Goal: Task Accomplishment & Management: Manage account settings

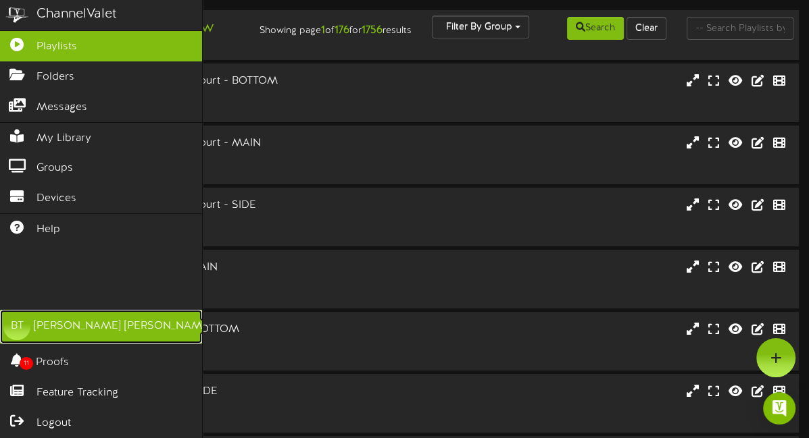
click at [82, 326] on div "[PERSON_NAME]" at bounding box center [123, 327] width 178 height 16
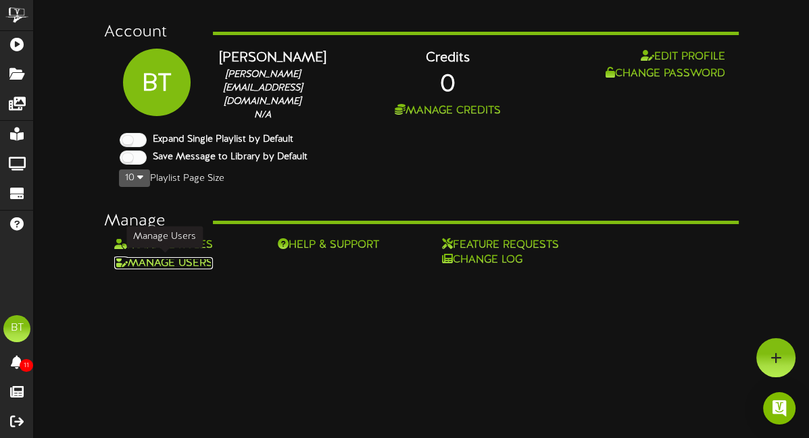
click at [184, 263] on link "Manage Users" at bounding box center [163, 263] width 99 height 12
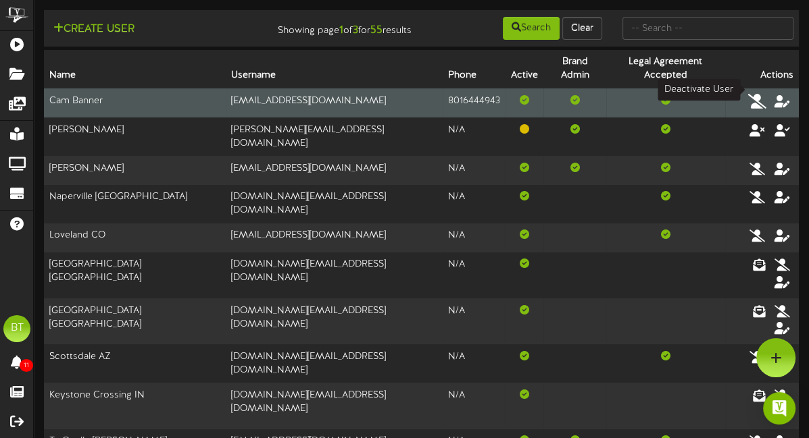
click at [761, 94] on icon at bounding box center [757, 101] width 19 height 15
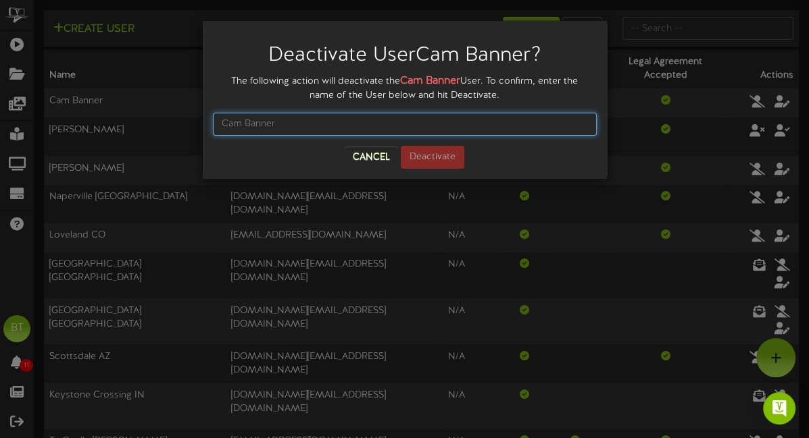
click at [326, 126] on input "text" at bounding box center [405, 124] width 384 height 23
type input "Cam Banner"
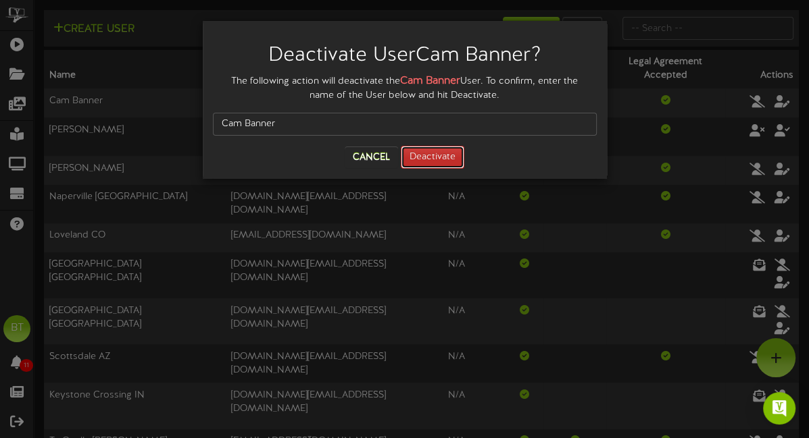
click at [429, 161] on button "Deactivate" at bounding box center [432, 157] width 63 height 23
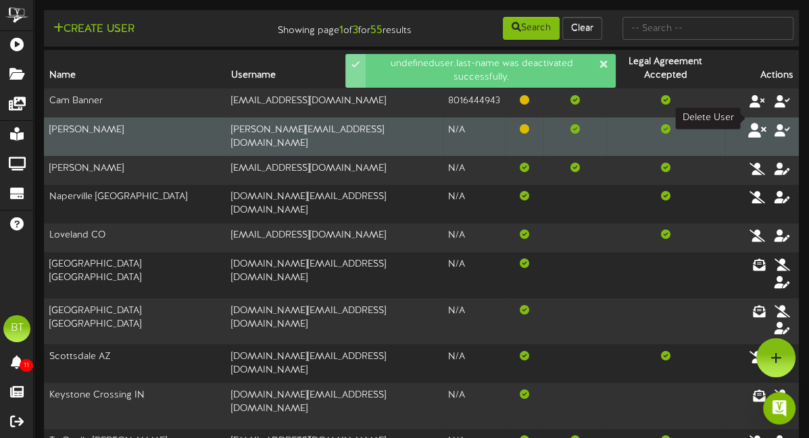
click at [761, 122] on icon at bounding box center [757, 129] width 19 height 15
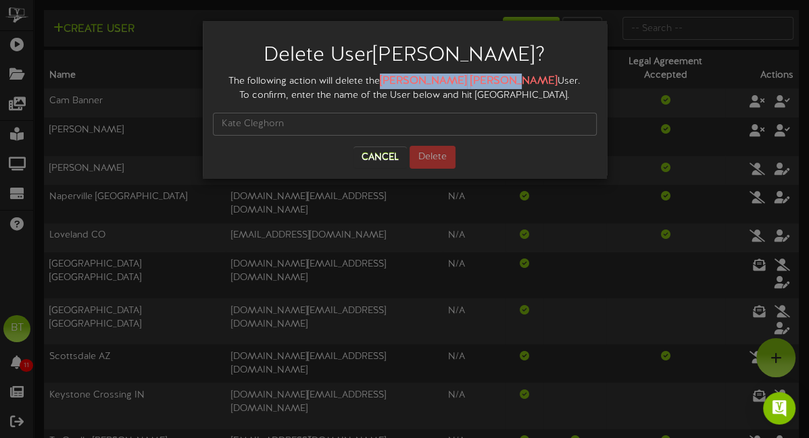
drag, startPoint x: 457, startPoint y: 77, endPoint x: 388, endPoint y: 78, distance: 68.9
click at [388, 78] on div "The following action will delete the [PERSON_NAME] User. To confirm, enter the …" at bounding box center [405, 88] width 384 height 29
copy strong "[PERSON_NAME]"
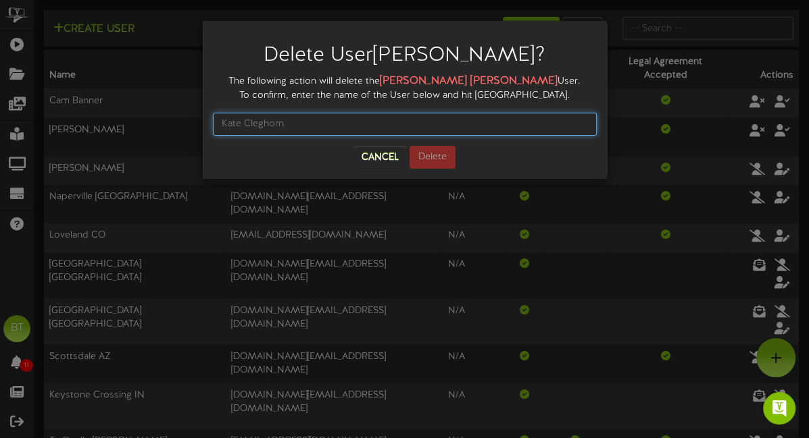
click at [399, 117] on input "text" at bounding box center [405, 124] width 384 height 23
paste input "[PERSON_NAME]"
type input "[PERSON_NAME]"
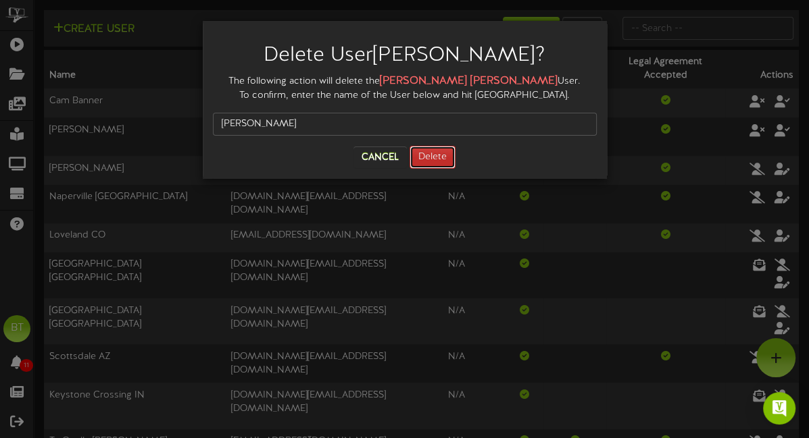
click at [426, 155] on button "Delete" at bounding box center [432, 157] width 46 height 23
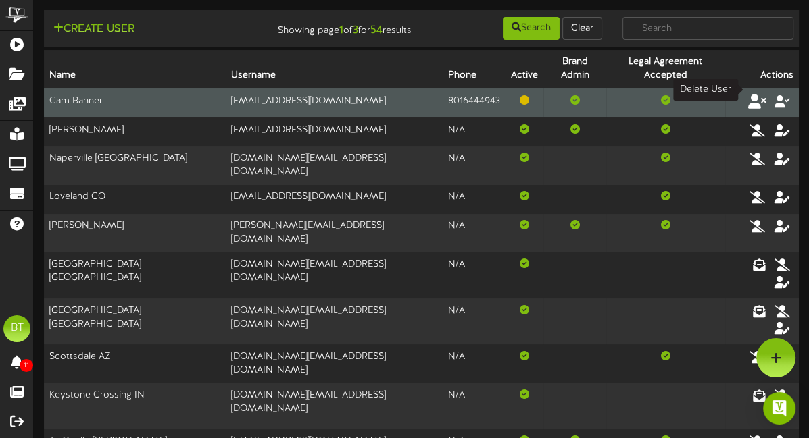
click at [756, 94] on icon at bounding box center [757, 101] width 19 height 15
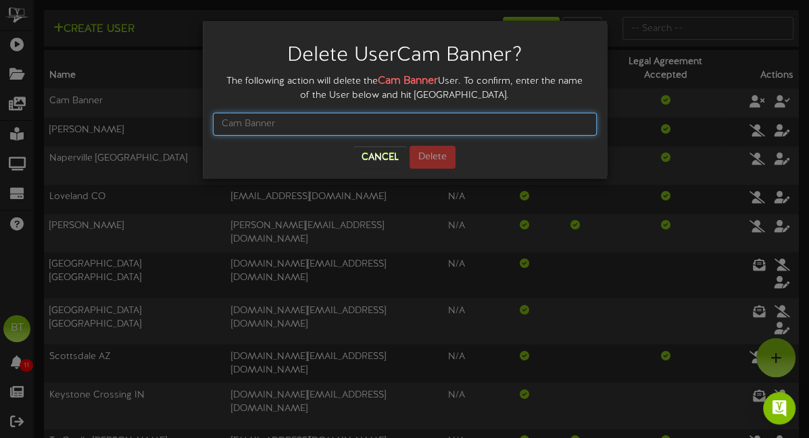
click at [284, 122] on input "text" at bounding box center [405, 124] width 384 height 23
paste input "[PERSON_NAME]"
type input "[PERSON_NAME]"
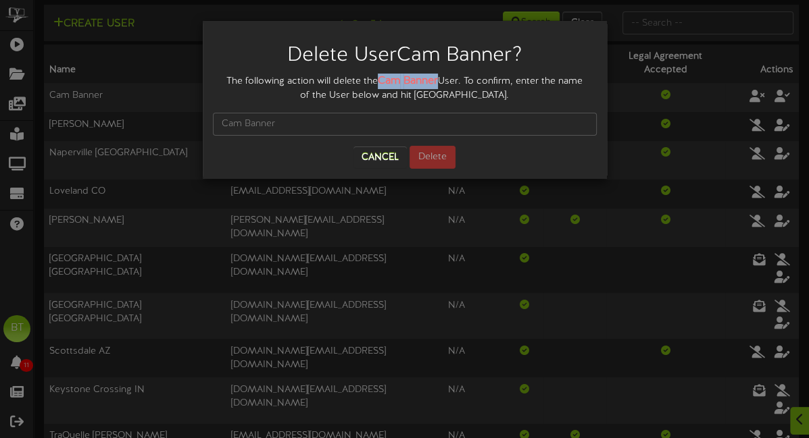
scroll to position [7, 0]
drag, startPoint x: 440, startPoint y: 79, endPoint x: 380, endPoint y: 78, distance: 59.5
click at [380, 78] on div "The following action will delete the Cam Banner User. To confirm, enter the nam…" at bounding box center [405, 88] width 384 height 29
copy strong "Cam Banner"
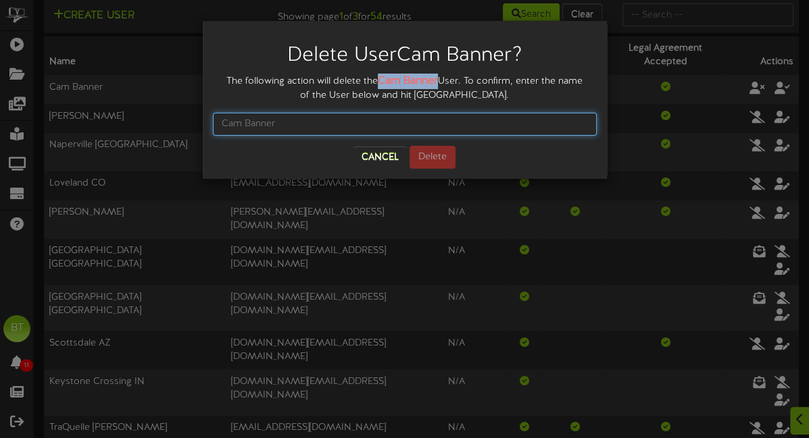
scroll to position [16, 0]
click at [396, 127] on input "text" at bounding box center [405, 124] width 384 height 23
paste input "Cam Banner"
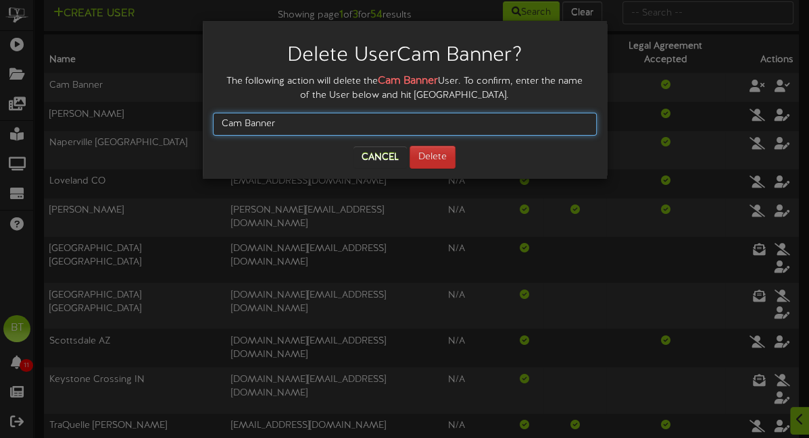
type input "Cam Banner"
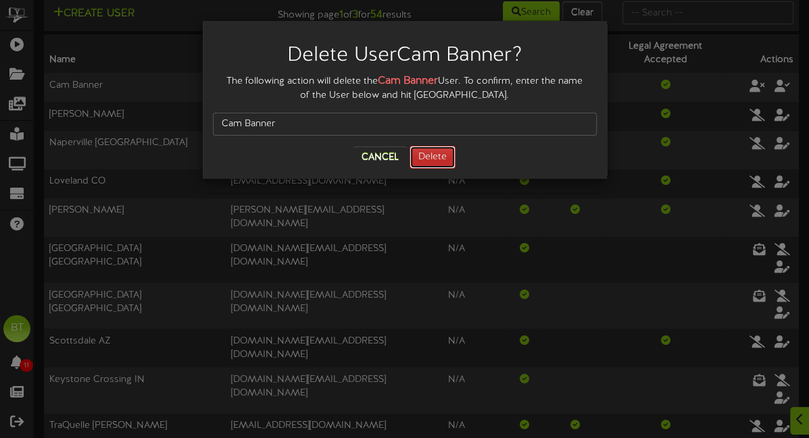
click at [422, 154] on button "Delete" at bounding box center [432, 157] width 46 height 23
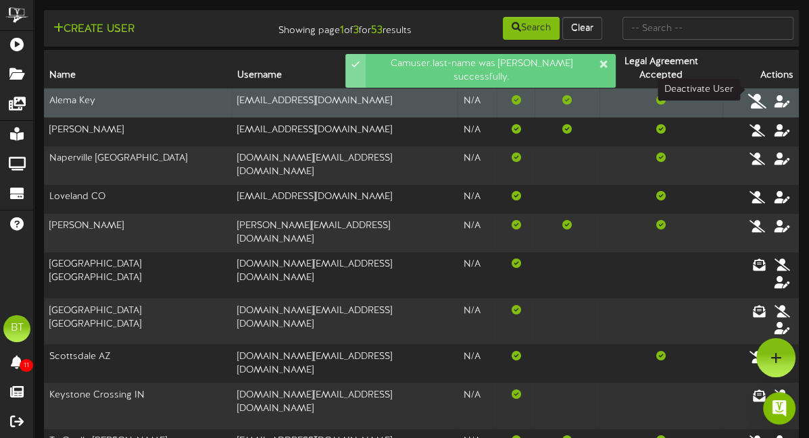
click at [758, 94] on icon at bounding box center [757, 101] width 19 height 15
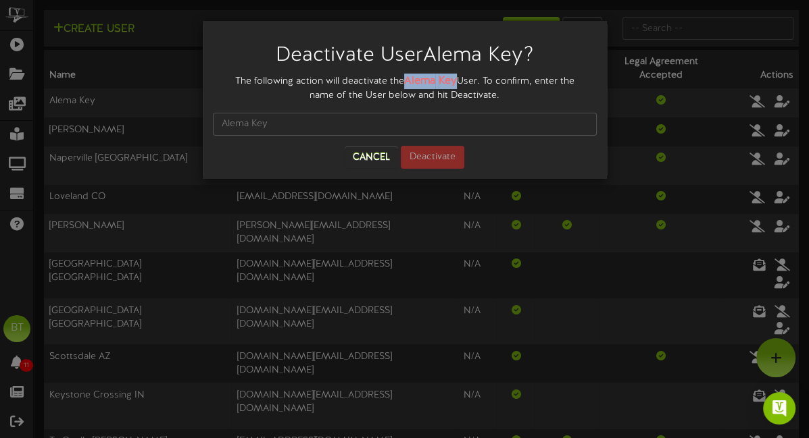
drag, startPoint x: 404, startPoint y: 80, endPoint x: 457, endPoint y: 79, distance: 52.7
click at [457, 79] on strong "Alema Key" at bounding box center [430, 81] width 53 height 12
copy strong "Alema Key"
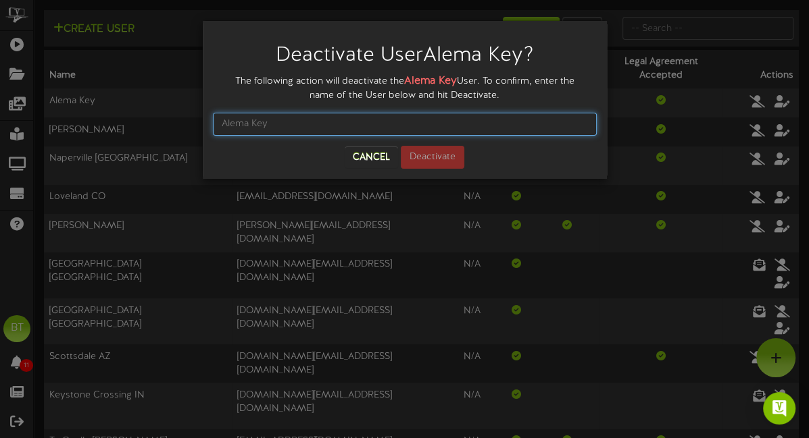
click at [424, 119] on input "text" at bounding box center [405, 124] width 384 height 23
paste input "Alema Key"
type input "Alema Key"
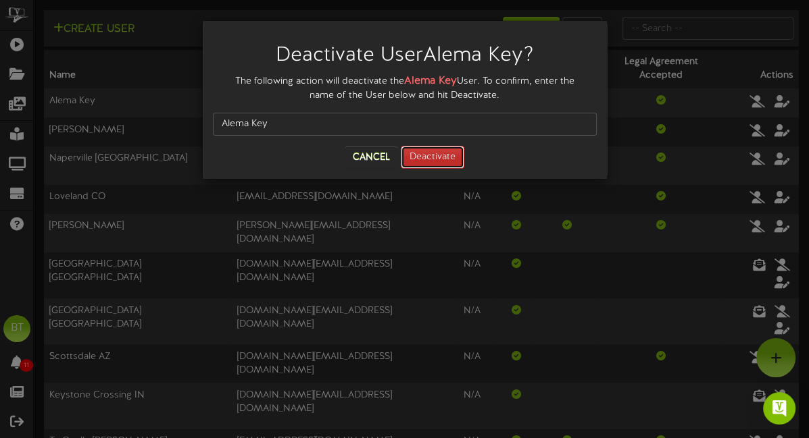
click at [421, 160] on button "Deactivate" at bounding box center [432, 157] width 63 height 23
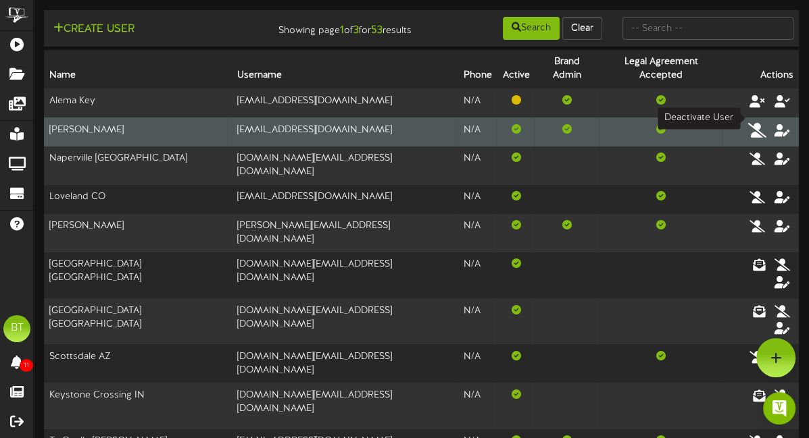
click at [759, 122] on icon at bounding box center [757, 129] width 19 height 15
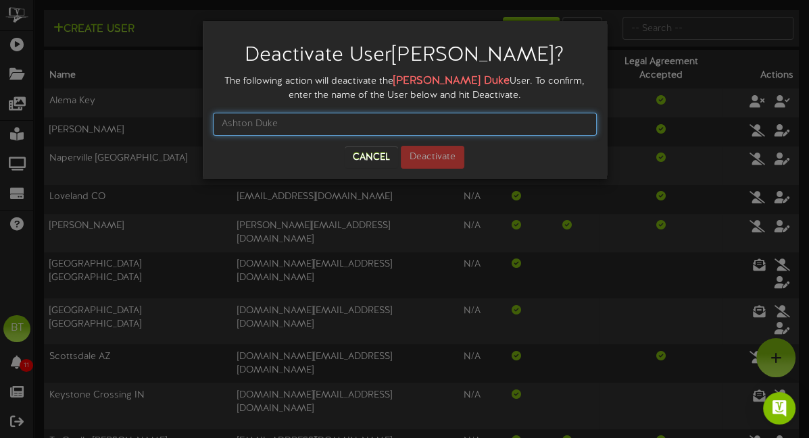
click at [332, 122] on input "text" at bounding box center [405, 124] width 384 height 23
paste input "Alema Key"
type input "Alema Key"
drag, startPoint x: 337, startPoint y: 121, endPoint x: 188, endPoint y: 113, distance: 148.8
click at [188, 113] on div "Deactivate User [PERSON_NAME] ? The following action will deactivate the [PERSO…" at bounding box center [404, 219] width 809 height 438
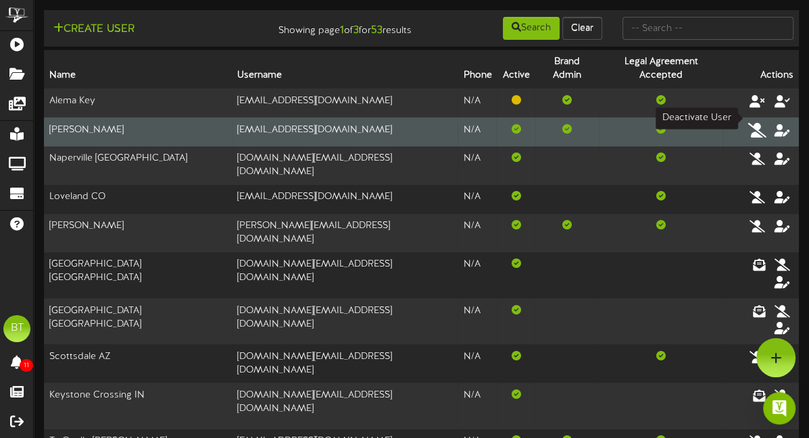
click at [759, 122] on icon at bounding box center [757, 129] width 19 height 15
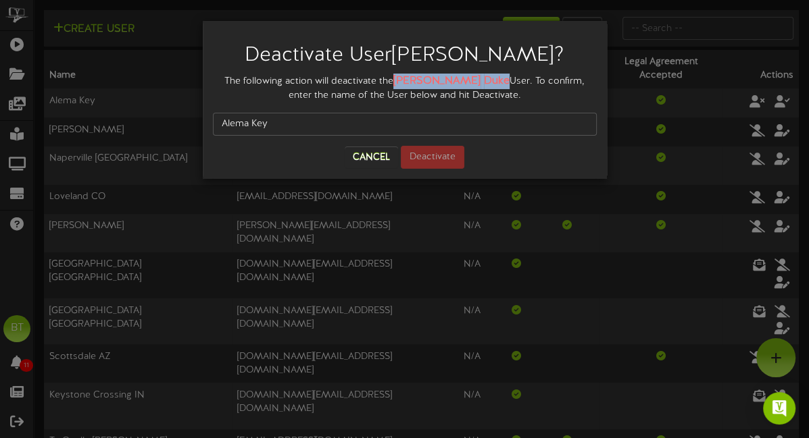
drag, startPoint x: 401, startPoint y: 80, endPoint x: 463, endPoint y: 80, distance: 62.1
click at [463, 80] on div "The following action will deactivate the [PERSON_NAME] User. To confirm, enter …" at bounding box center [405, 88] width 384 height 29
copy strong "[PERSON_NAME]"
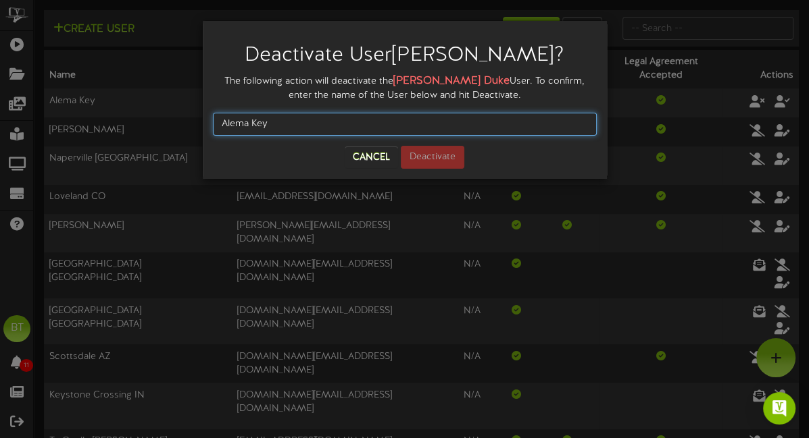
click at [417, 129] on input "Alema Key" at bounding box center [405, 124] width 384 height 23
paste input "[PERSON_NAME]"
type input "[PERSON_NAME] Duke"
drag, startPoint x: 365, startPoint y: 122, endPoint x: 157, endPoint y: 115, distance: 207.5
click at [157, 115] on div "Deactivate User [PERSON_NAME] ? The following action will deactivate the [PERSO…" at bounding box center [404, 219] width 809 height 438
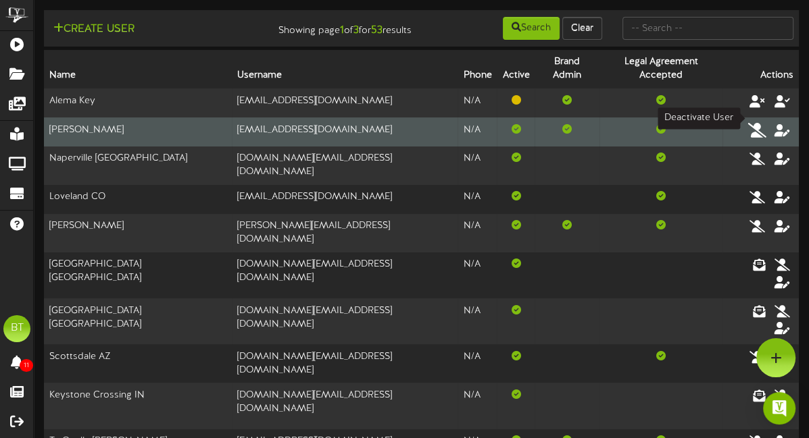
click at [759, 122] on icon at bounding box center [757, 129] width 19 height 15
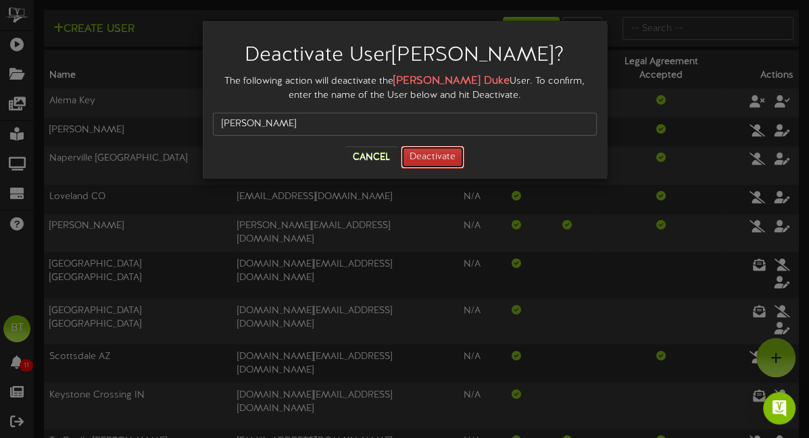
click at [429, 157] on button "Deactivate" at bounding box center [432, 157] width 63 height 23
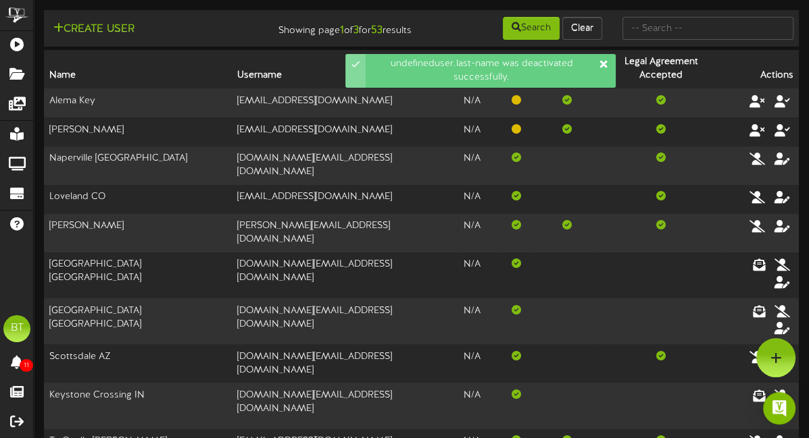
click at [603, 63] on icon at bounding box center [602, 63] width 7 height 7
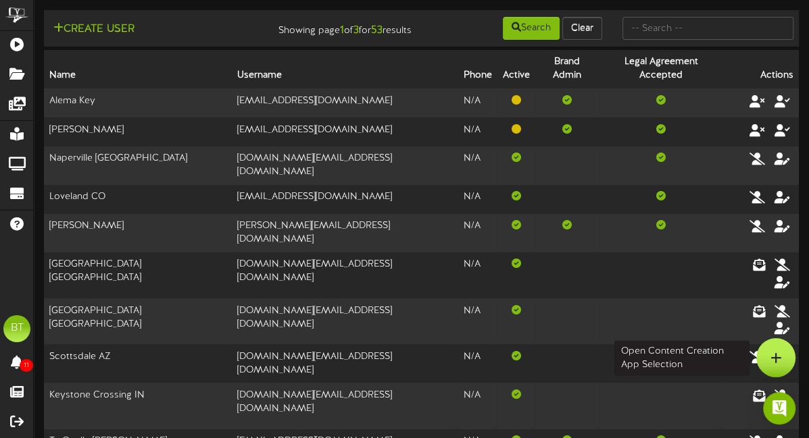
click at [756, 342] on div at bounding box center [775, 357] width 39 height 39
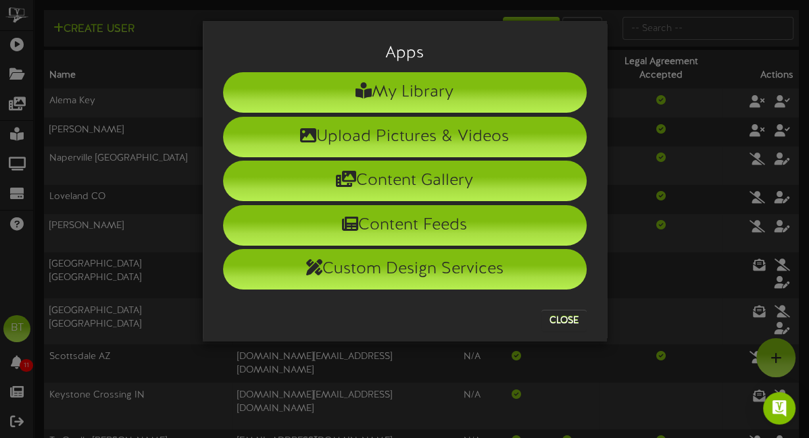
click at [695, 301] on div "Apps My Library Upload Pictures & Videos Content Gallery Content Feeds Custom D…" at bounding box center [404, 219] width 809 height 438
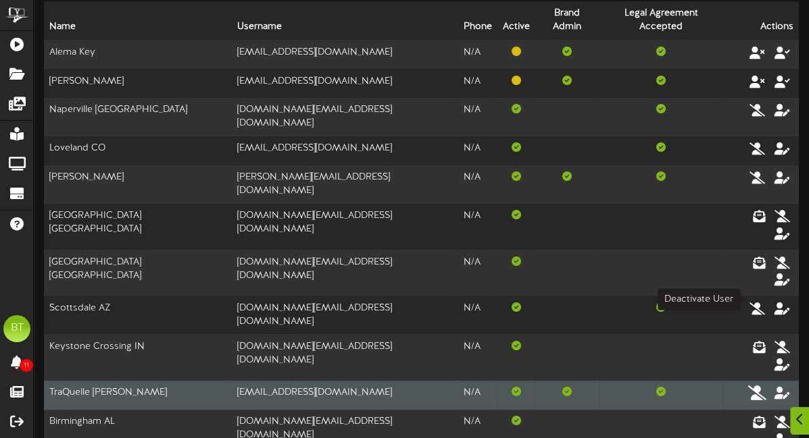
scroll to position [51, 0]
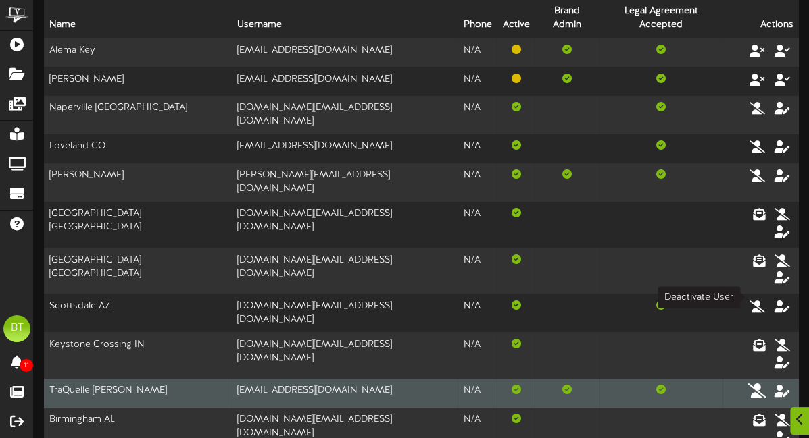
click at [760, 384] on icon at bounding box center [757, 391] width 19 height 15
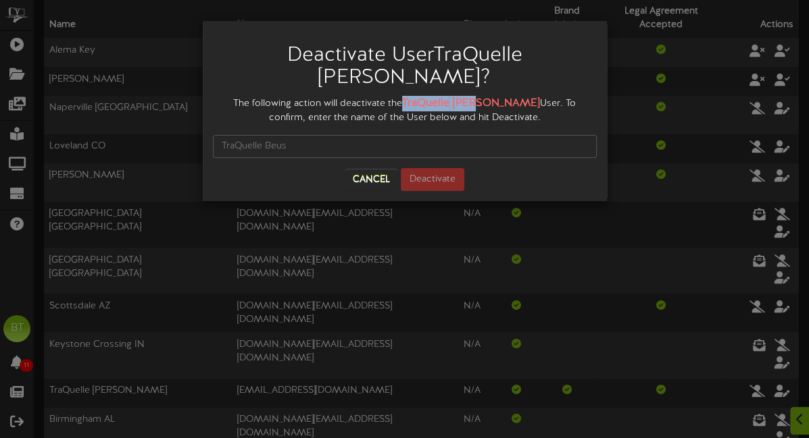
drag, startPoint x: 402, startPoint y: 78, endPoint x: 476, endPoint y: 76, distance: 73.7
click at [476, 97] on strong "TraQuelle [PERSON_NAME]" at bounding box center [471, 103] width 138 height 12
copy strong "TraQuelle [PERSON_NAME]"
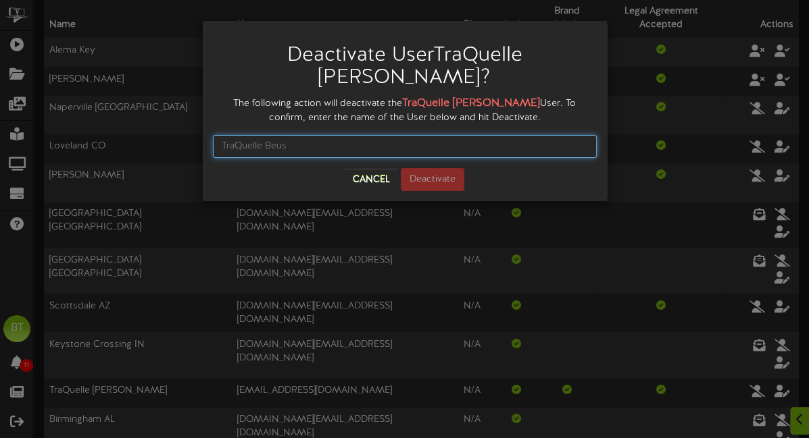
click at [385, 135] on input "text" at bounding box center [405, 146] width 384 height 23
paste input "TraQuelle [PERSON_NAME]"
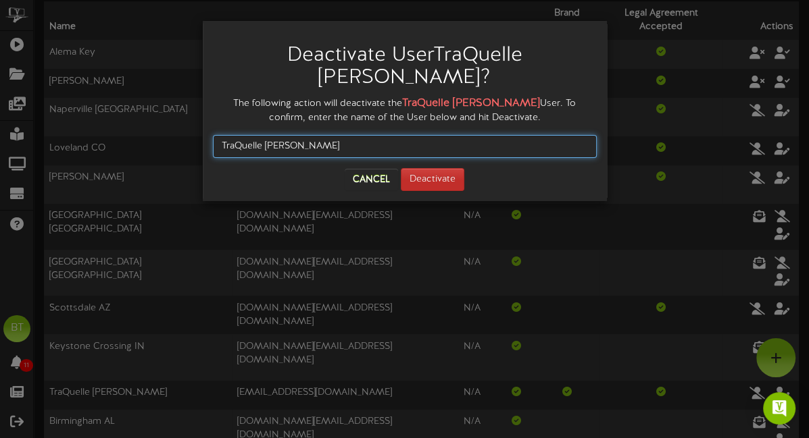
type input "TraQuelle [PERSON_NAME]"
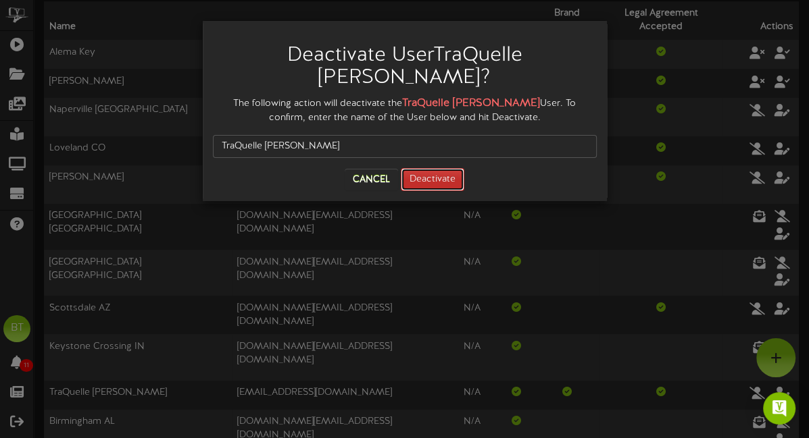
click at [428, 168] on button "Deactivate" at bounding box center [432, 179] width 63 height 23
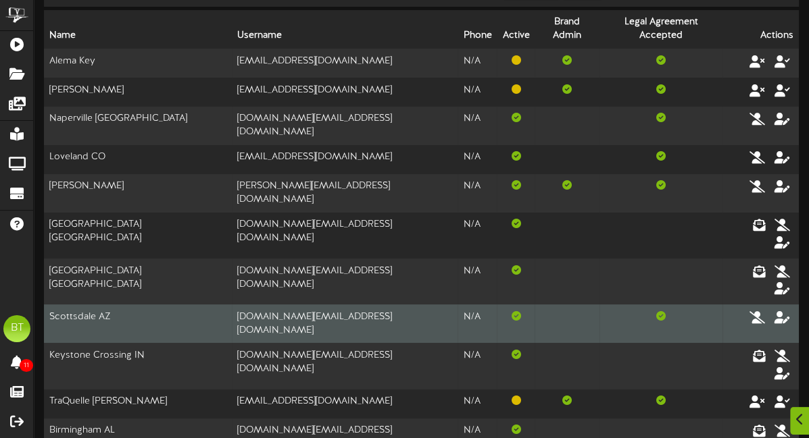
scroll to position [43, 0]
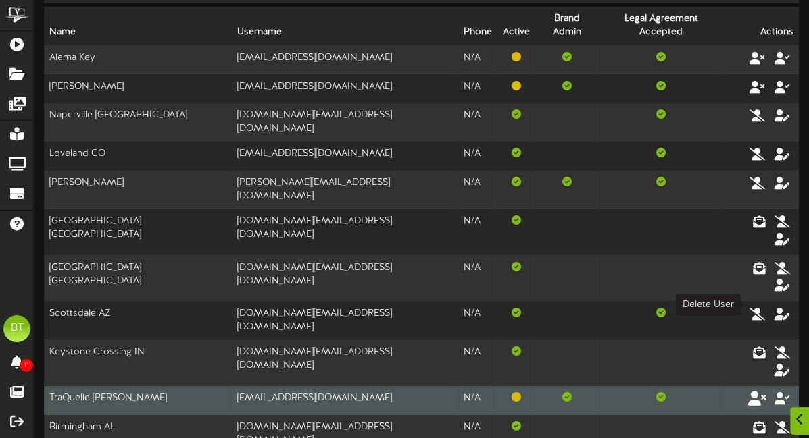
click at [759, 391] on icon at bounding box center [757, 398] width 19 height 15
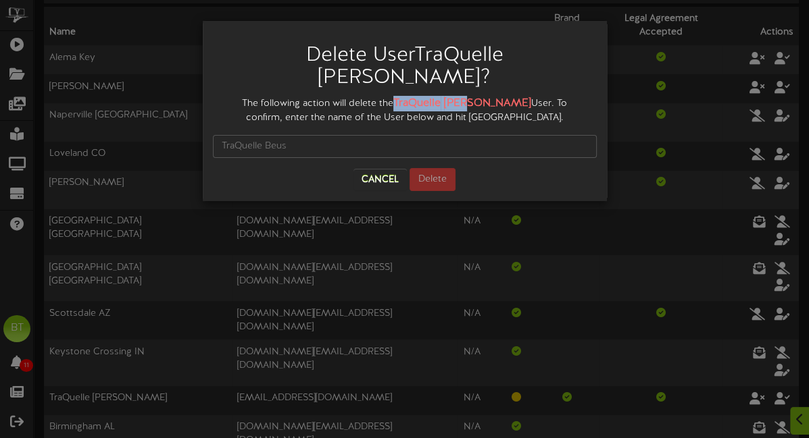
drag, startPoint x: 383, startPoint y: 79, endPoint x: 457, endPoint y: 78, distance: 74.3
click at [457, 96] on div "The following action will delete the TraQuelle [PERSON_NAME] User. To confirm, …" at bounding box center [405, 110] width 384 height 29
copy strong "TraQuelle [PERSON_NAME]"
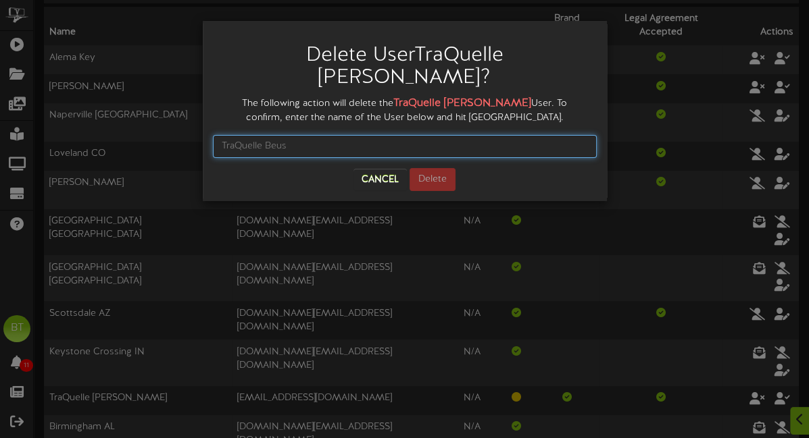
click at [362, 135] on input "text" at bounding box center [405, 146] width 384 height 23
paste input "TraQuelle [PERSON_NAME]"
type input "TraQuelle [PERSON_NAME]"
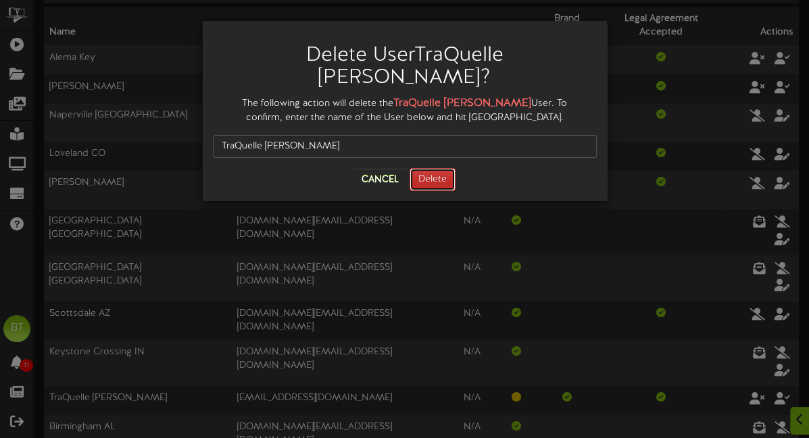
click at [429, 168] on button "Delete" at bounding box center [432, 179] width 46 height 23
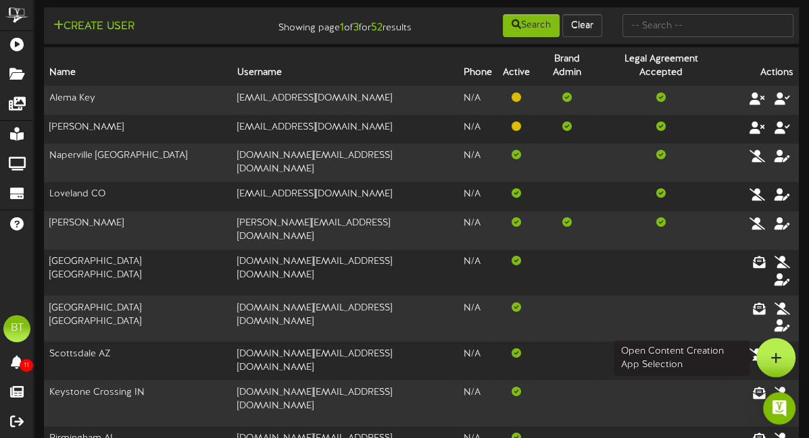
scroll to position [0, 0]
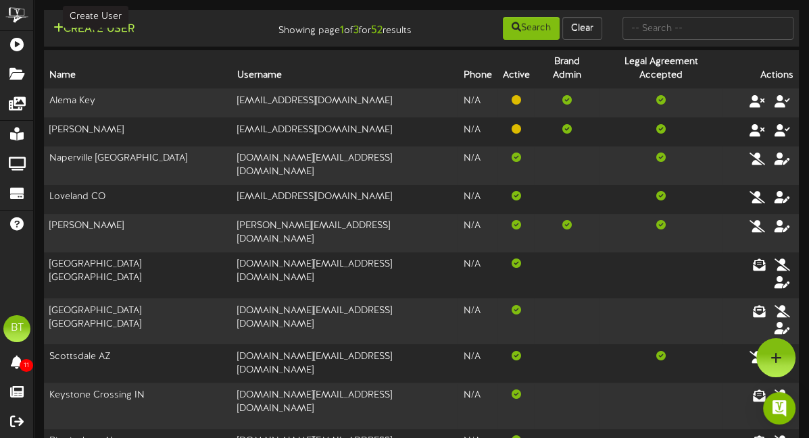
click at [105, 30] on button "Create User" at bounding box center [93, 29] width 89 height 17
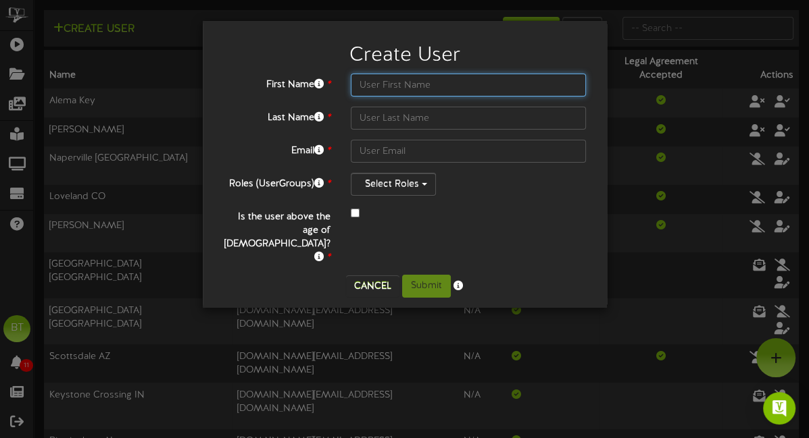
click at [419, 87] on input "text" at bounding box center [469, 85] width 236 height 23
type input "[GEOGRAPHIC_DATA]"
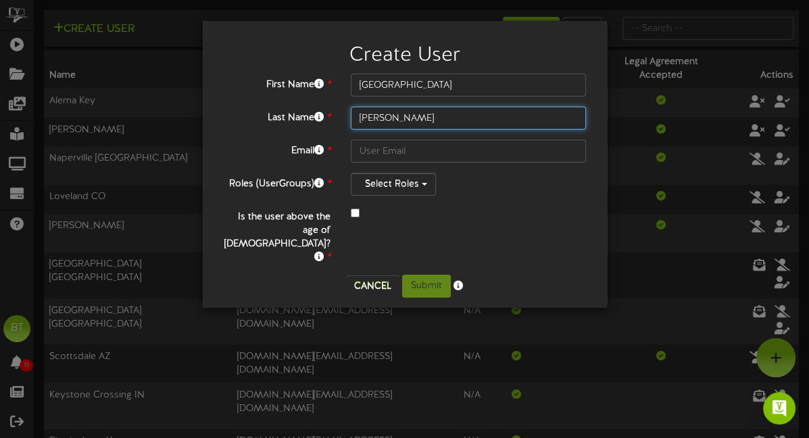
type input "[PERSON_NAME]"
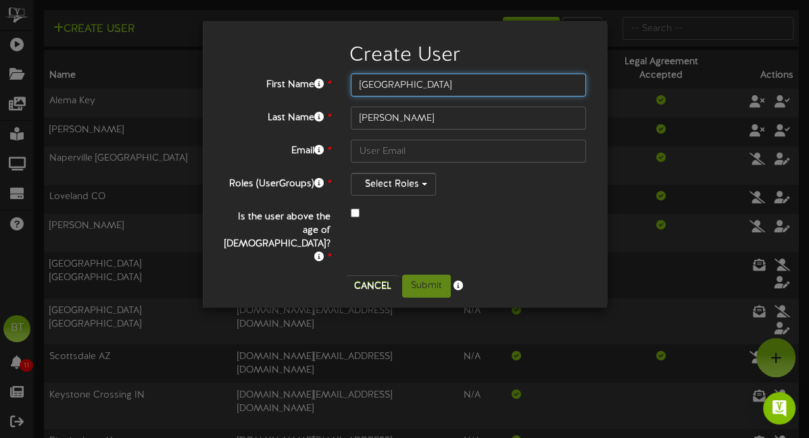
click at [426, 82] on input "[GEOGRAPHIC_DATA]" at bounding box center [469, 85] width 236 height 23
type input "[GEOGRAPHIC_DATA]"
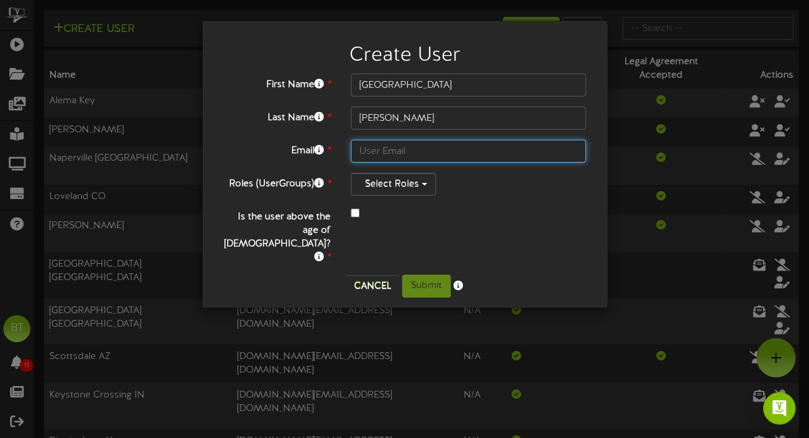
click at [388, 155] on input "text" at bounding box center [469, 151] width 236 height 23
paste input "[EMAIL_ADDRESS][DOMAIN_NAME]"
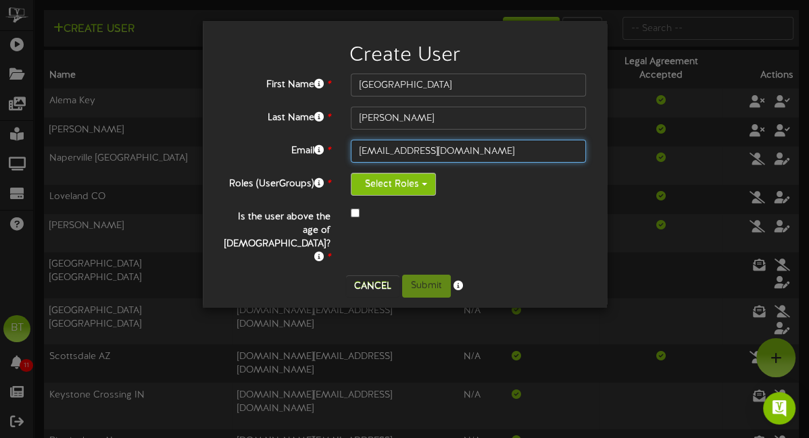
type input "[EMAIL_ADDRESS][DOMAIN_NAME]"
click at [403, 179] on button "Select Roles" at bounding box center [393, 184] width 85 height 23
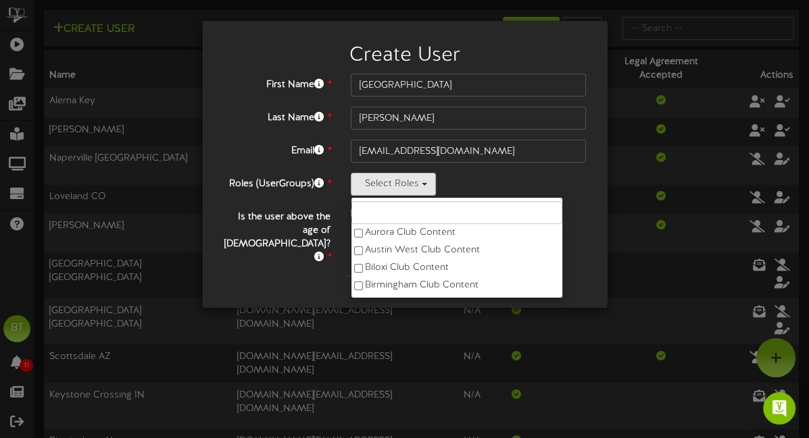
click at [388, 207] on input "text" at bounding box center [456, 212] width 211 height 23
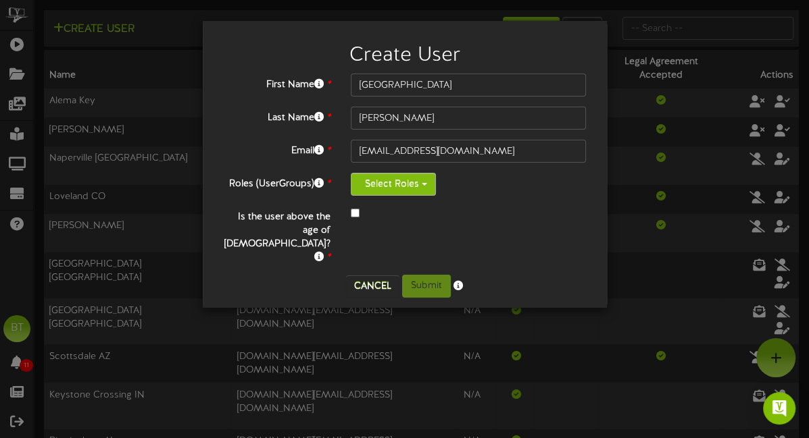
click at [399, 182] on button "Select Roles" at bounding box center [393, 184] width 85 height 23
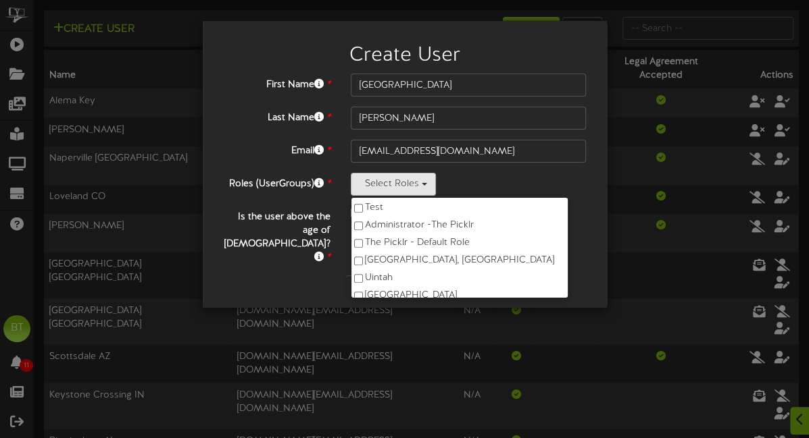
scroll to position [725, 0]
click at [398, 245] on label "The Picklr - Default Role" at bounding box center [459, 245] width 216 height 18
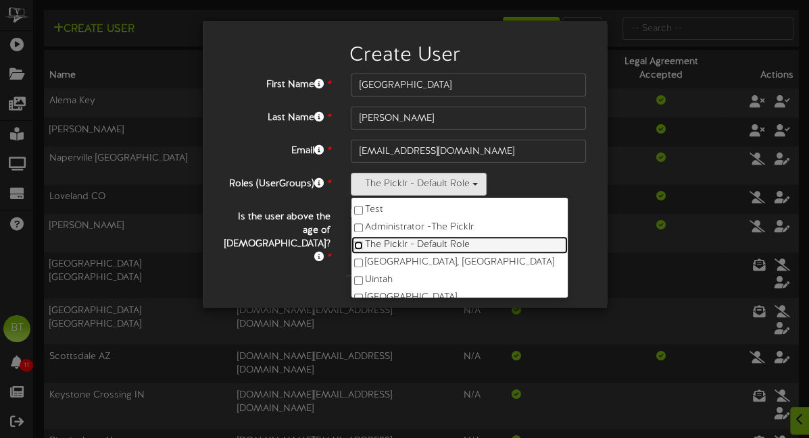
scroll to position [1, 0]
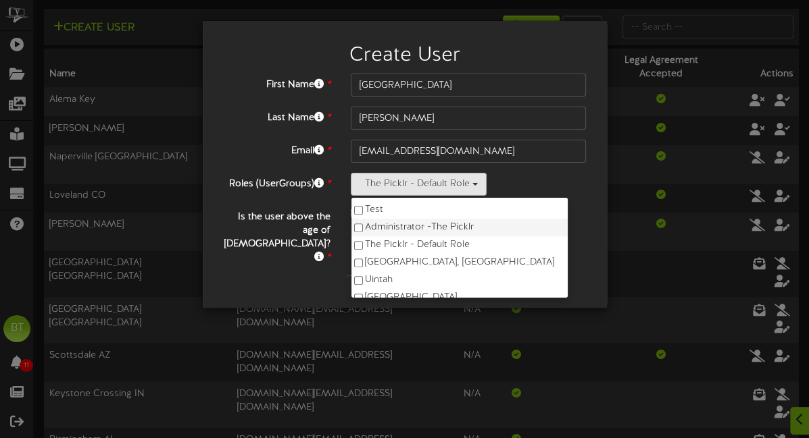
click at [370, 224] on label "Administrator - The Picklr" at bounding box center [459, 228] width 216 height 18
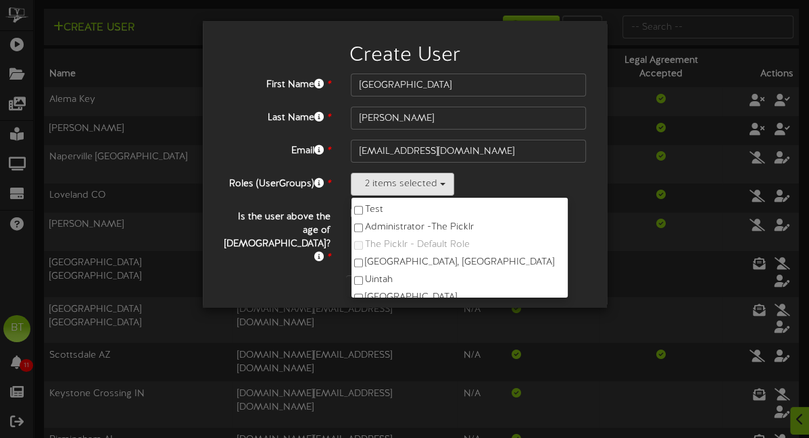
click at [520, 188] on div "2 items selected Aurora Club Content Austin West Club Content Biloxi Club Conte…" at bounding box center [469, 184] width 236 height 23
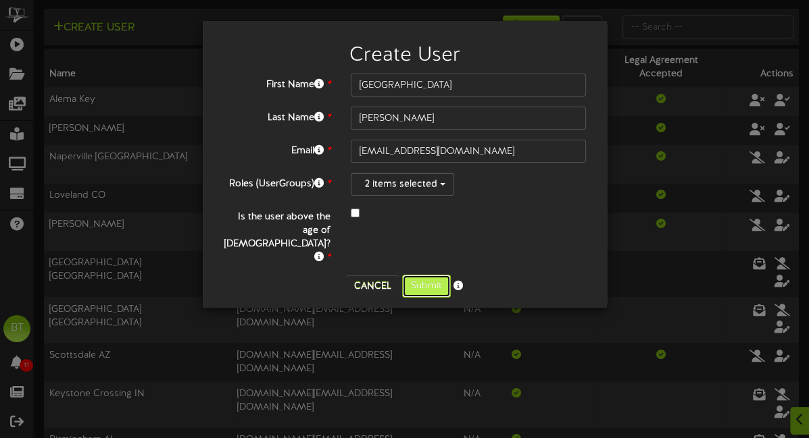
click at [419, 275] on button "Submit" at bounding box center [426, 286] width 49 height 23
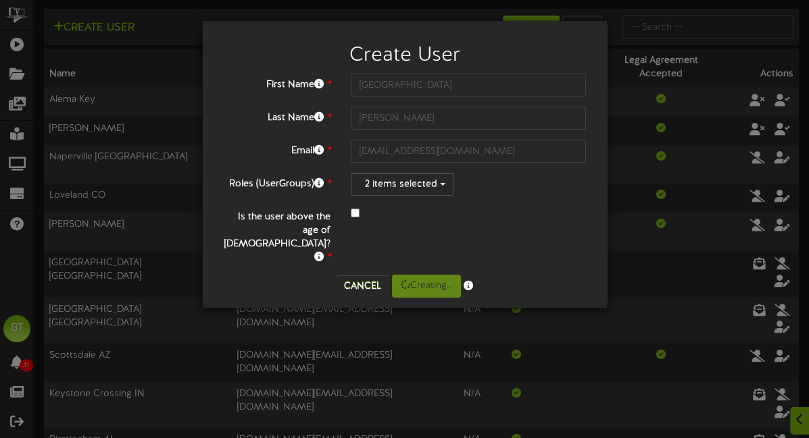
scroll to position [0, 0]
